Goal: Complete application form: Complete application form

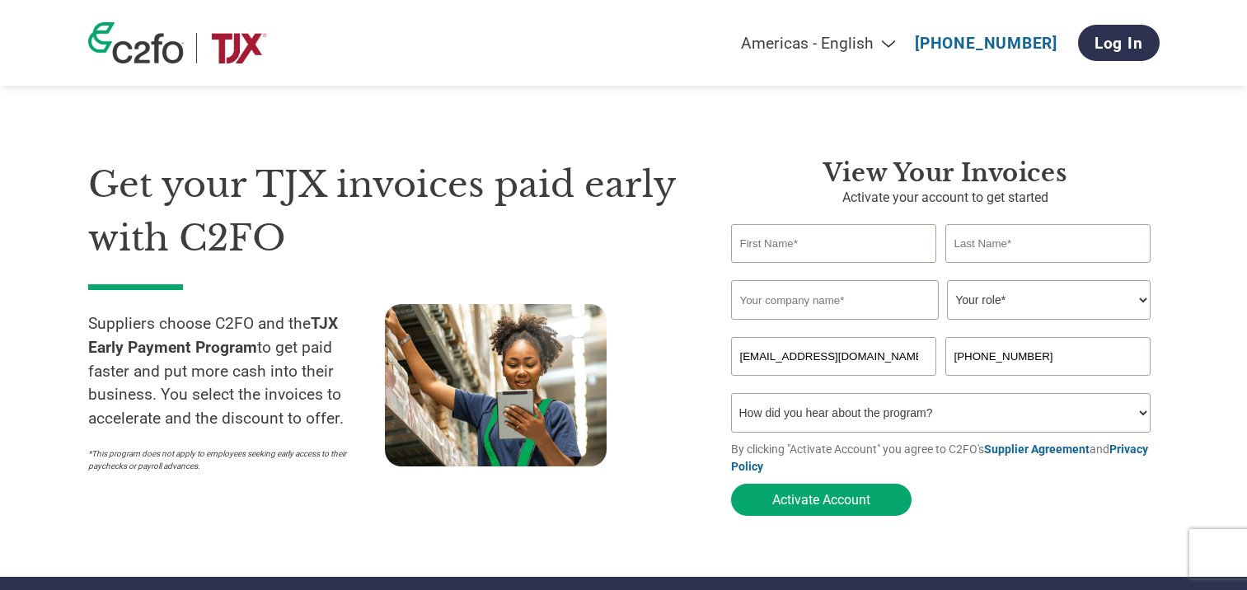
type input "[PERSON_NAME]"
type input "Larraya"
type input "Win Brands"
click at [976, 301] on select "Your role* CFO Controller Credit Manager Finance Director Treasurer CEO Preside…" at bounding box center [1049, 300] width 204 height 40
select select "ACCOUNTING"
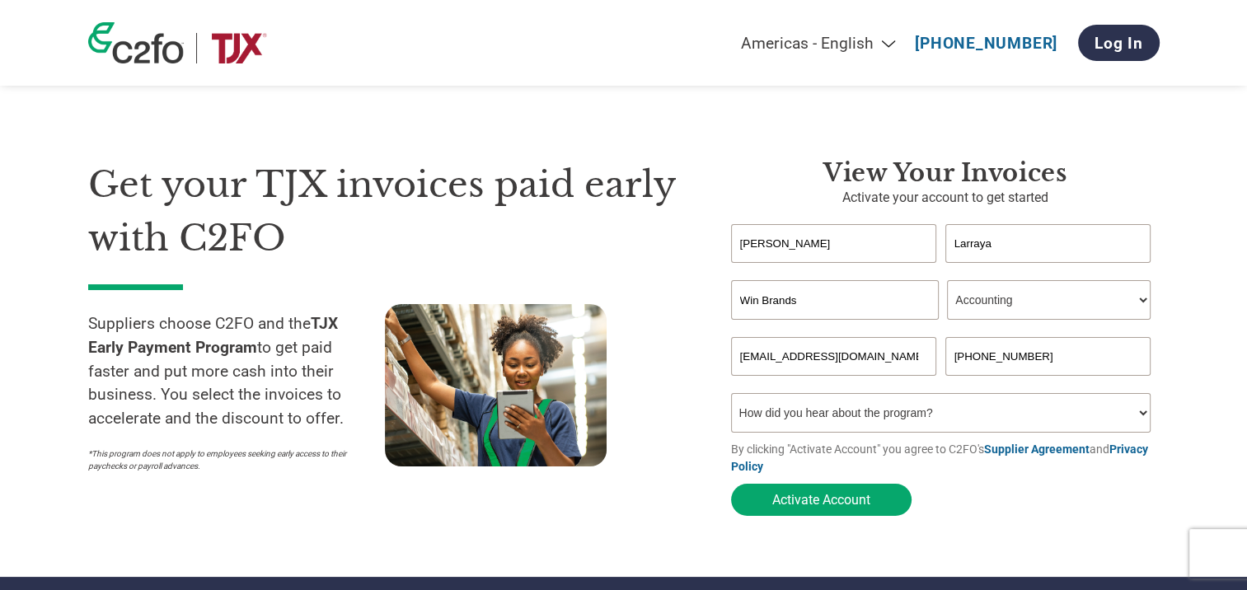
click at [947, 281] on select "Your role* CFO Controller Credit Manager Finance Director Treasurer CEO Preside…" at bounding box center [1049, 300] width 204 height 40
click at [933, 423] on select "How did you hear about the program? Received a letter Email Social Media Online…" at bounding box center [941, 413] width 420 height 40
select select "Family/Friend/Acquaintance"
click at [731, 396] on select "How did you hear about the program? Received a letter Email Social Media Online…" at bounding box center [941, 413] width 420 height 40
click at [880, 508] on button "Activate Account" at bounding box center [821, 500] width 180 height 32
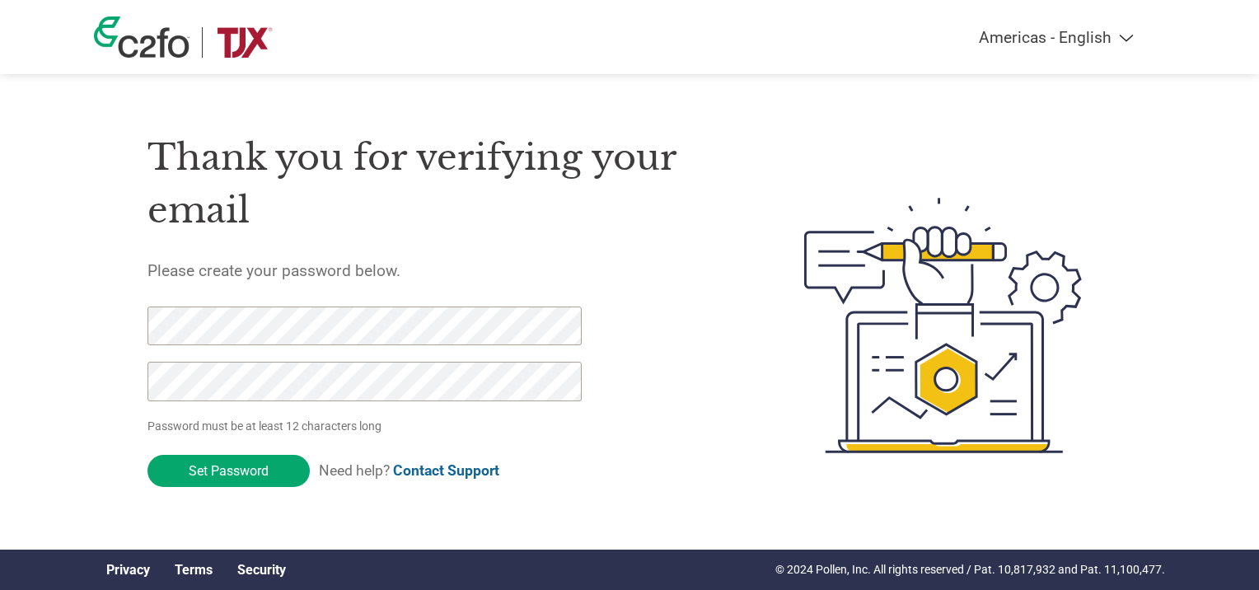
click at [517, 248] on div "Thank you for verifying your email Please create your password below. Password …" at bounding box center [436, 325] width 578 height 437
click at [764, 405] on div at bounding box center [919, 325] width 386 height 437
click at [246, 475] on input "Set Password" at bounding box center [228, 471] width 162 height 32
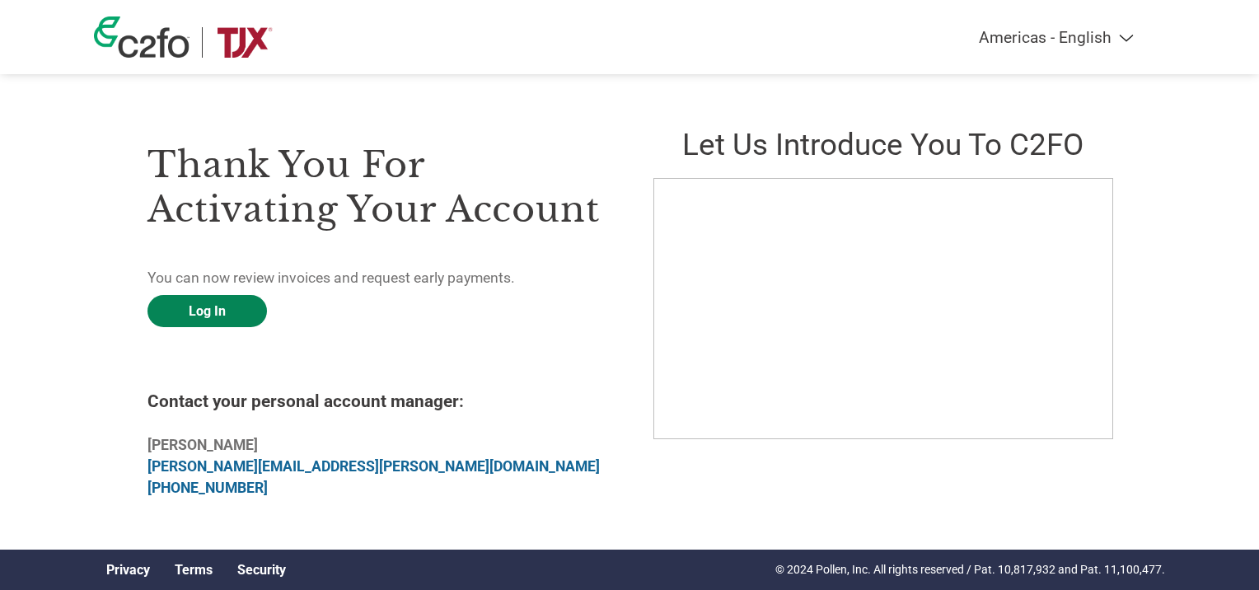
click at [223, 315] on link "Log In" at bounding box center [206, 311] width 119 height 32
